Goal: Task Accomplishment & Management: Use online tool/utility

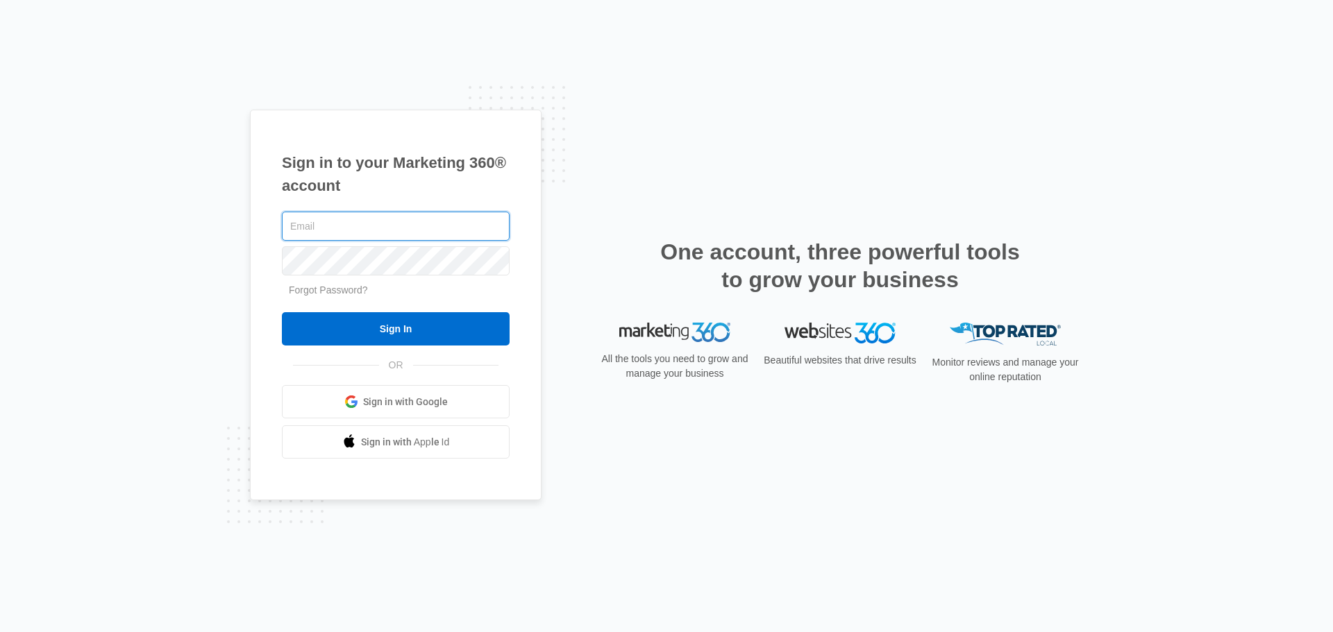
drag, startPoint x: 339, startPoint y: 226, endPoint x: 376, endPoint y: 238, distance: 39.5
click at [339, 226] on input "text" at bounding box center [396, 226] width 228 height 29
type input "[PERSON_NAME][EMAIL_ADDRESS][PERSON_NAME][DOMAIN_NAME]"
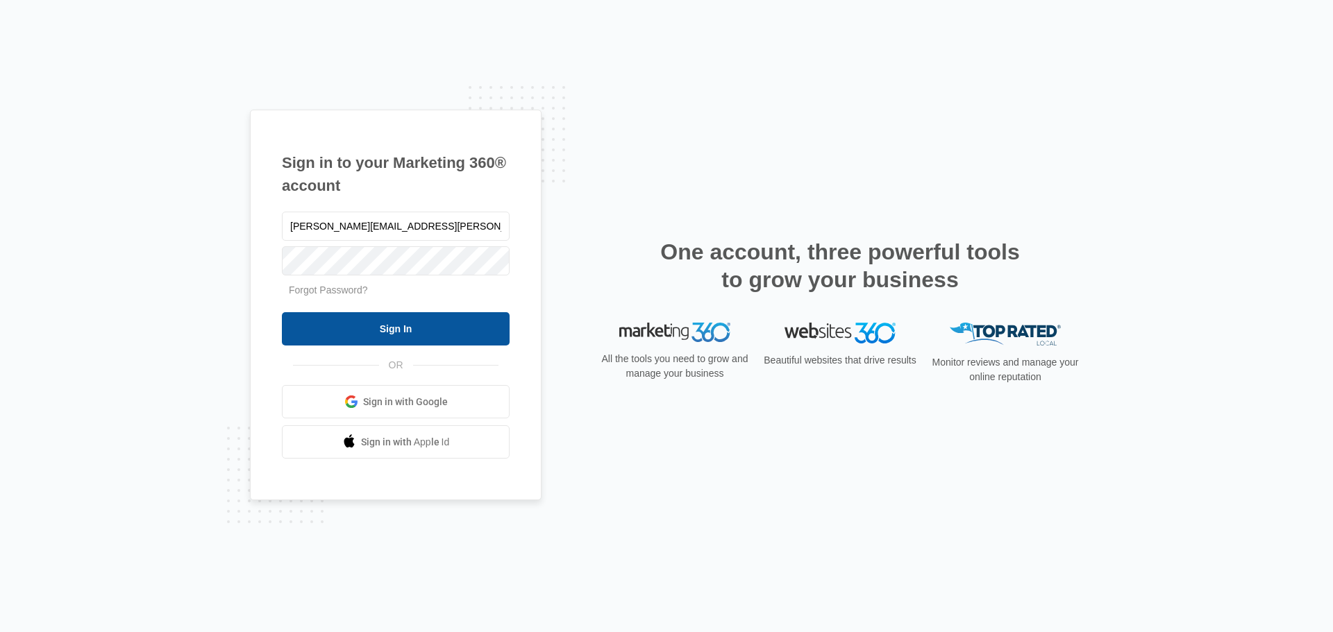
click at [410, 329] on input "Sign In" at bounding box center [396, 328] width 228 height 33
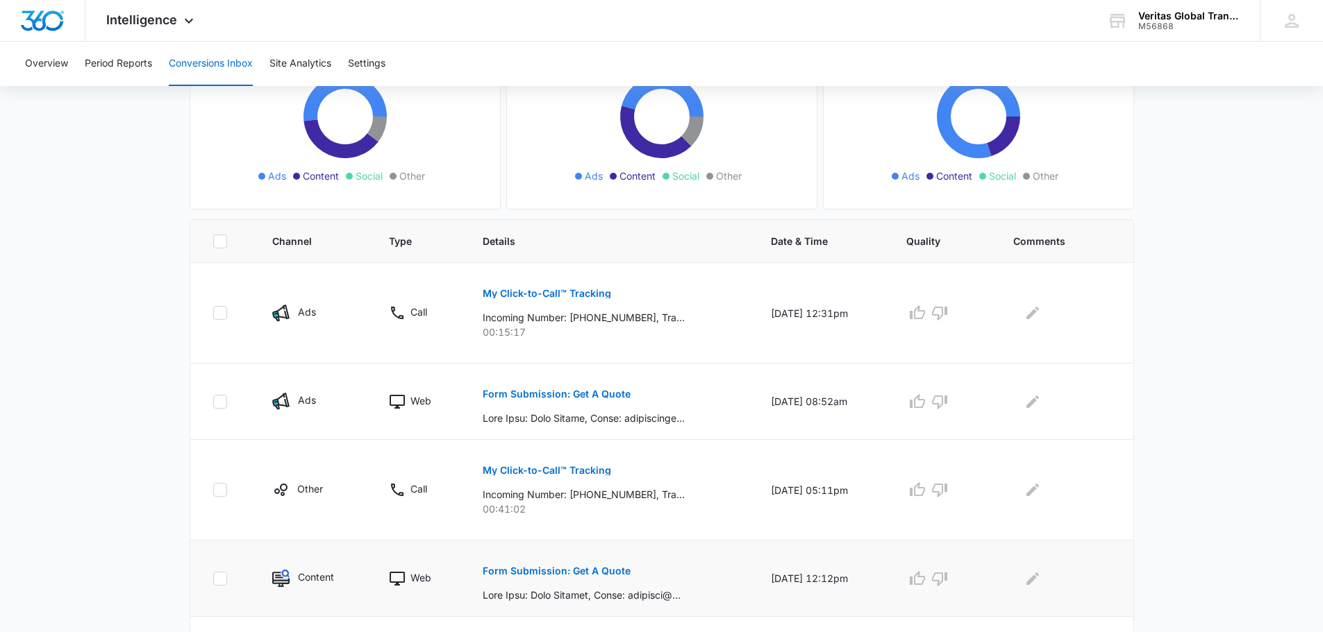
scroll to position [139, 0]
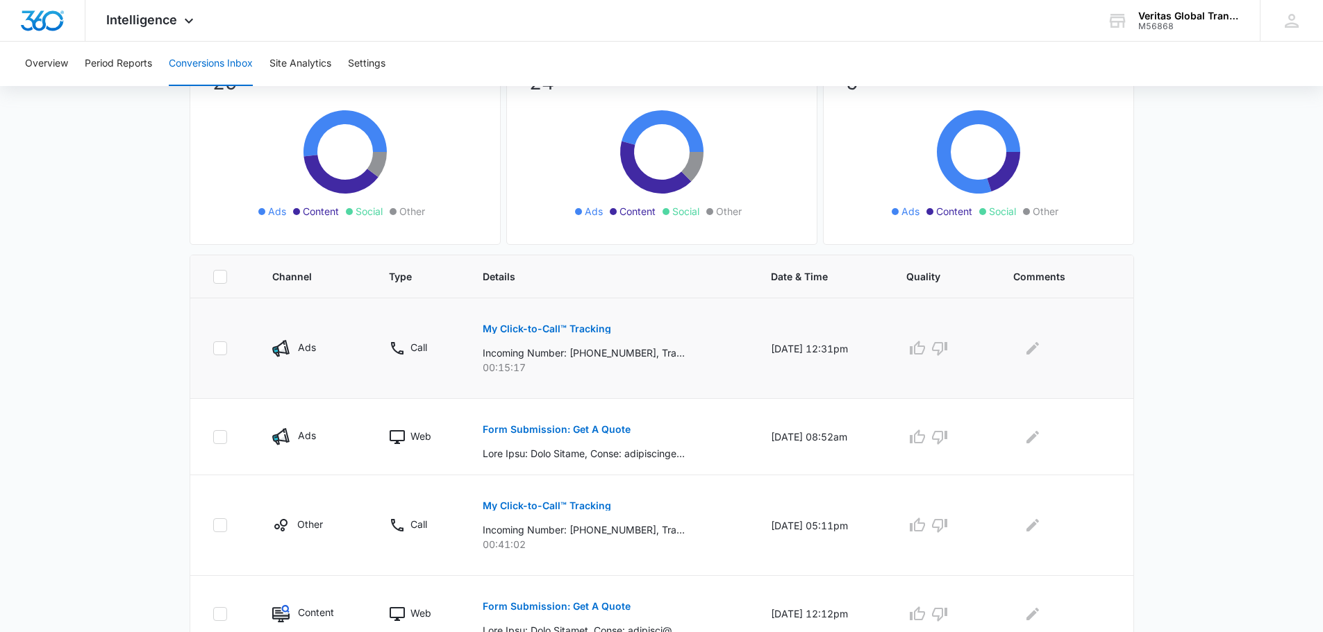
click at [541, 325] on p "My Click-to-Call™ Tracking" at bounding box center [547, 329] width 128 height 10
